Goal: Find specific page/section: Find specific page/section

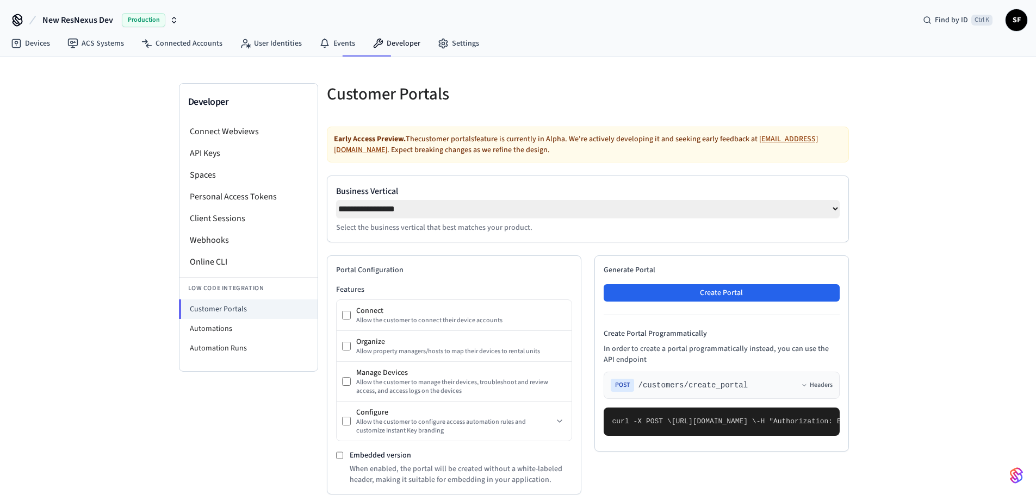
select select "**********"
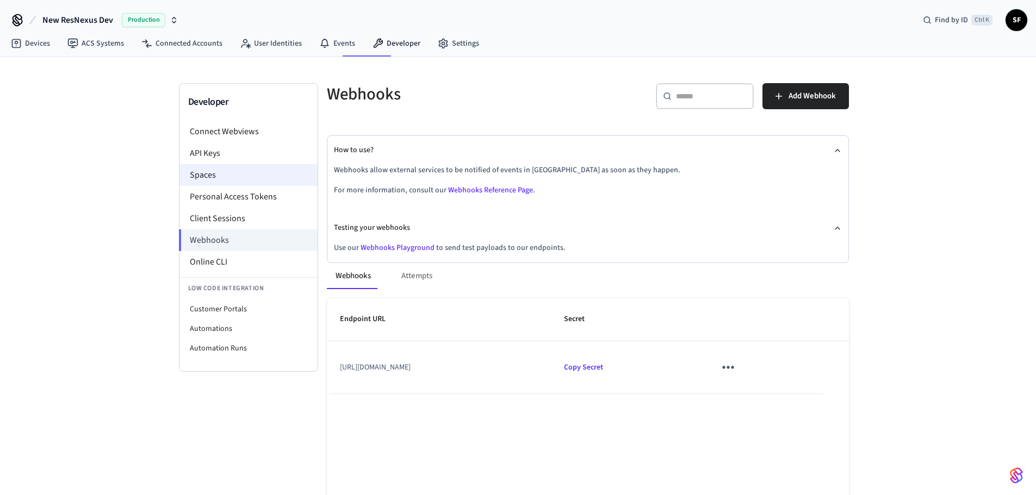
click at [195, 164] on li "Spaces" at bounding box center [248, 175] width 138 height 22
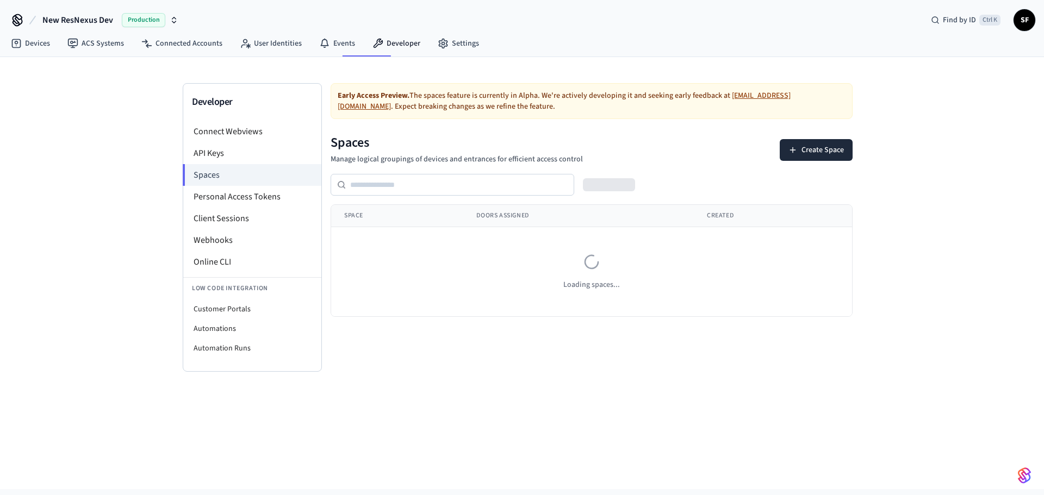
drag, startPoint x: 604, startPoint y: 247, endPoint x: 533, endPoint y: 250, distance: 70.7
click at [533, 253] on div "Loading spaces..." at bounding box center [591, 271] width 495 height 37
drag, startPoint x: 530, startPoint y: 269, endPoint x: 644, endPoint y: 276, distance: 113.8
click at [644, 276] on td "Loading spaces..." at bounding box center [591, 272] width 521 height 90
click at [643, 278] on td "Loading spaces..." at bounding box center [591, 272] width 521 height 90
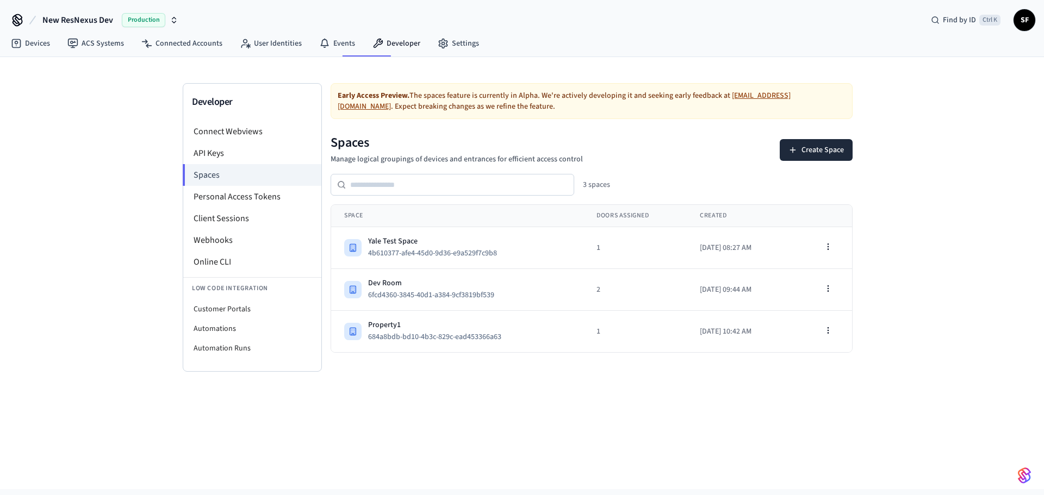
drag, startPoint x: 364, startPoint y: 201, endPoint x: 509, endPoint y: 351, distance: 208.0
click at [509, 351] on div "Developer Connect Webviews API Keys Spaces Personal Access Tokens Client Sessio…" at bounding box center [522, 273] width 1044 height 432
click at [493, 403] on div "Developer Connect Webviews API Keys Spaces Personal Access Tokens Client Sessio…" at bounding box center [522, 273] width 1044 height 432
